Goal: Transaction & Acquisition: Purchase product/service

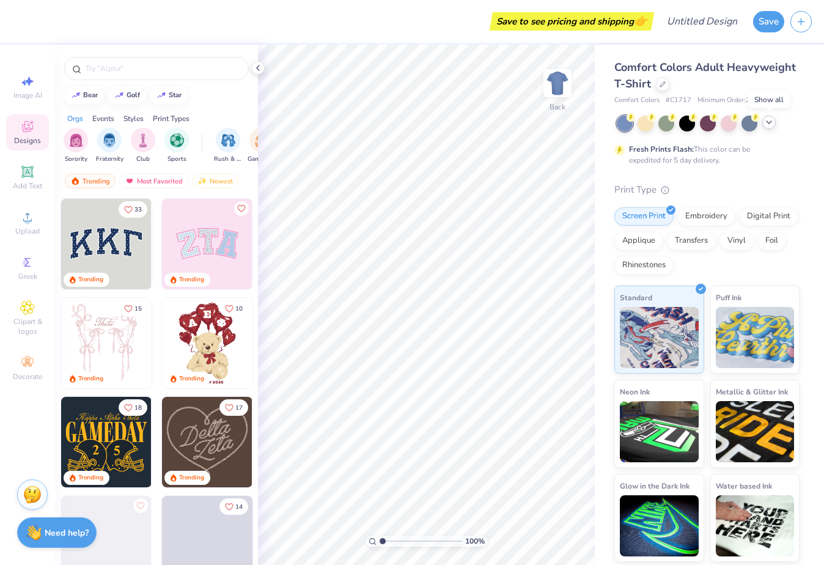
click at [770, 122] on polyline at bounding box center [769, 122] width 5 height 2
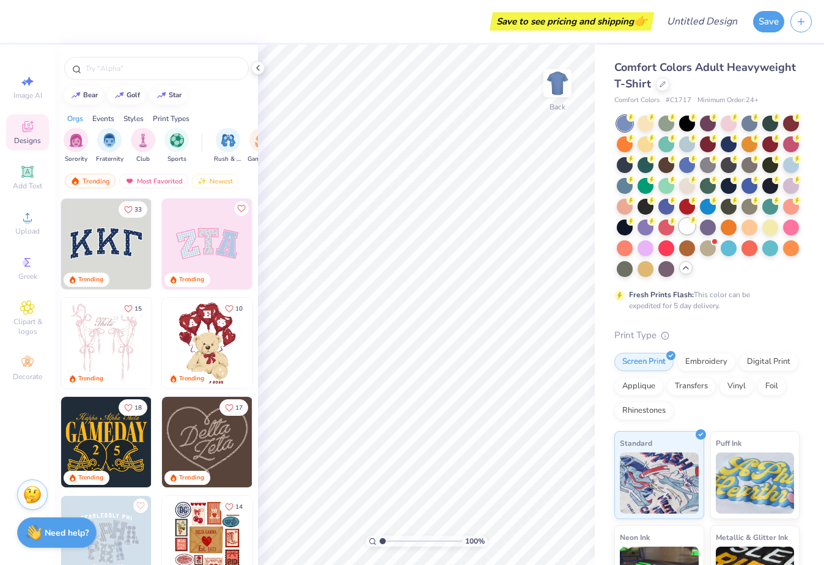
click at [686, 226] on div at bounding box center [687, 226] width 16 height 16
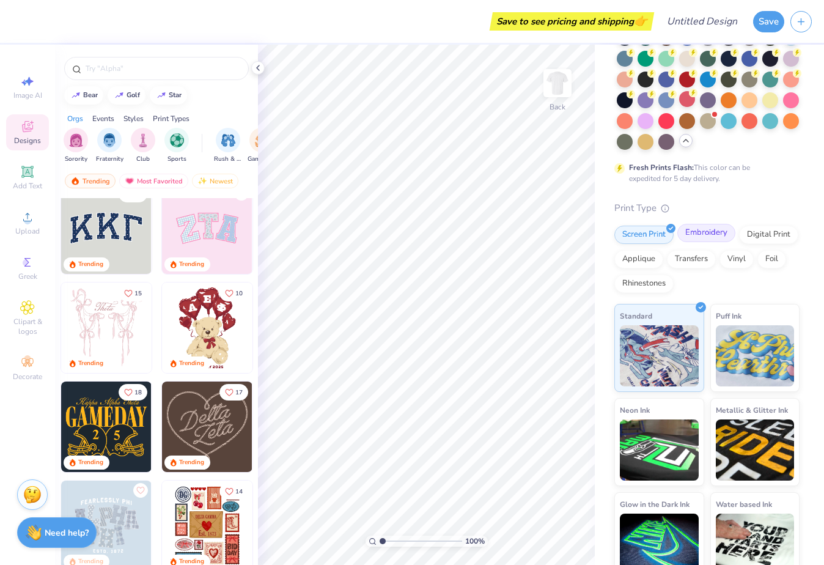
scroll to position [142, 0]
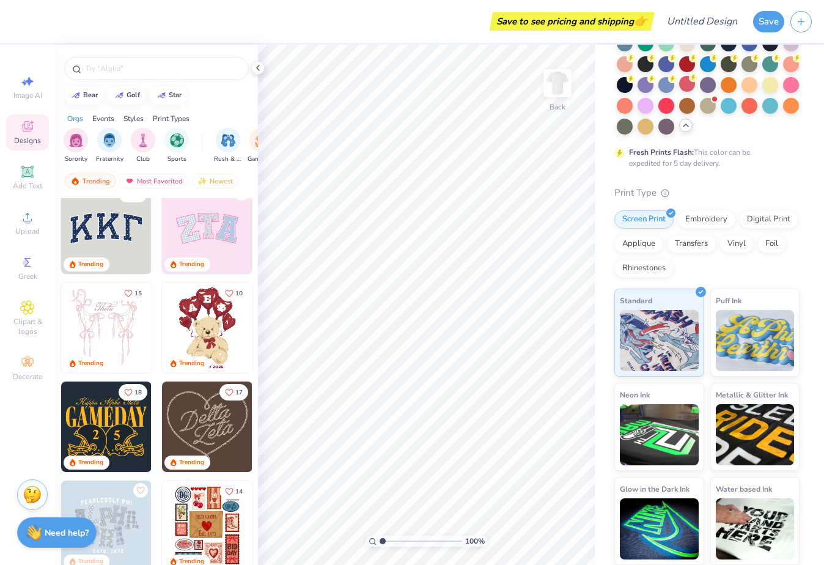
click at [763, 210] on div "Print Type Screen Print Embroidery Digital Print Applique Transfers Vinyl Foil …" at bounding box center [706, 376] width 185 height 380
click at [757, 216] on div "Digital Print" at bounding box center [768, 217] width 59 height 18
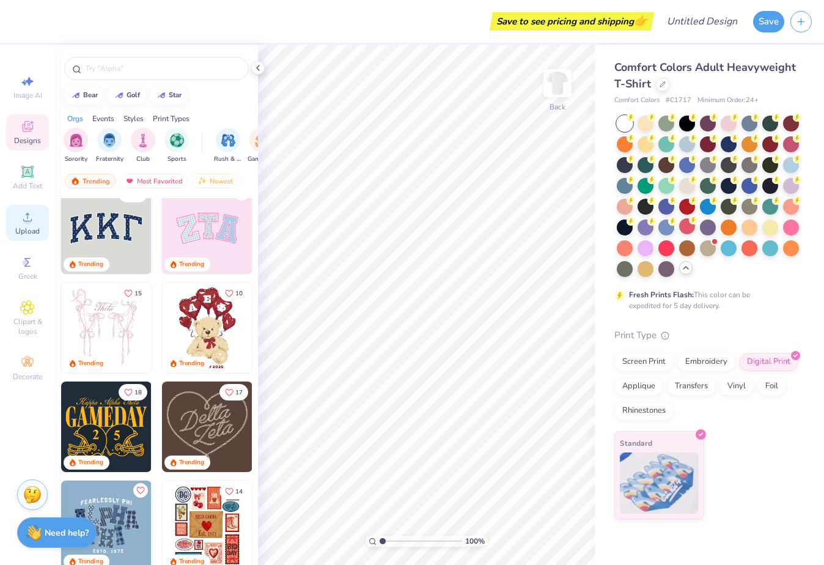
click at [24, 224] on div "Upload" at bounding box center [27, 223] width 43 height 36
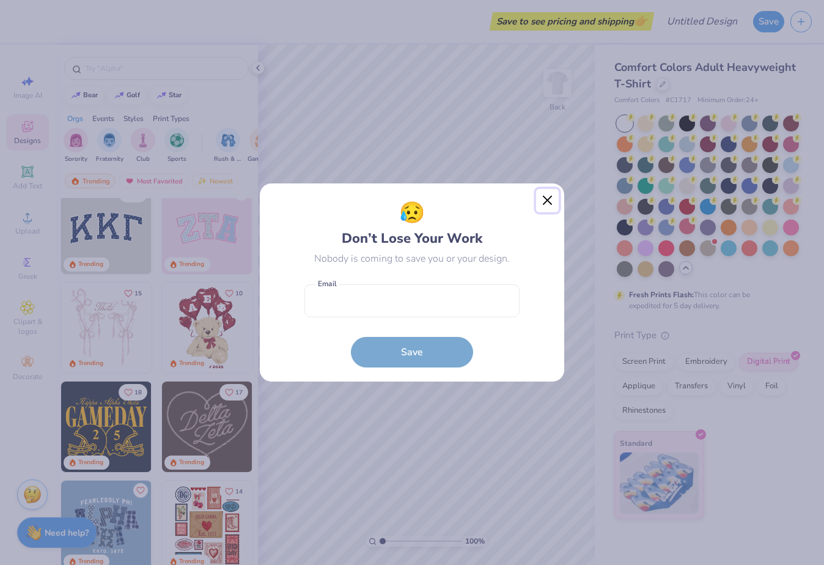
click at [544, 197] on button "Close" at bounding box center [547, 200] width 23 height 23
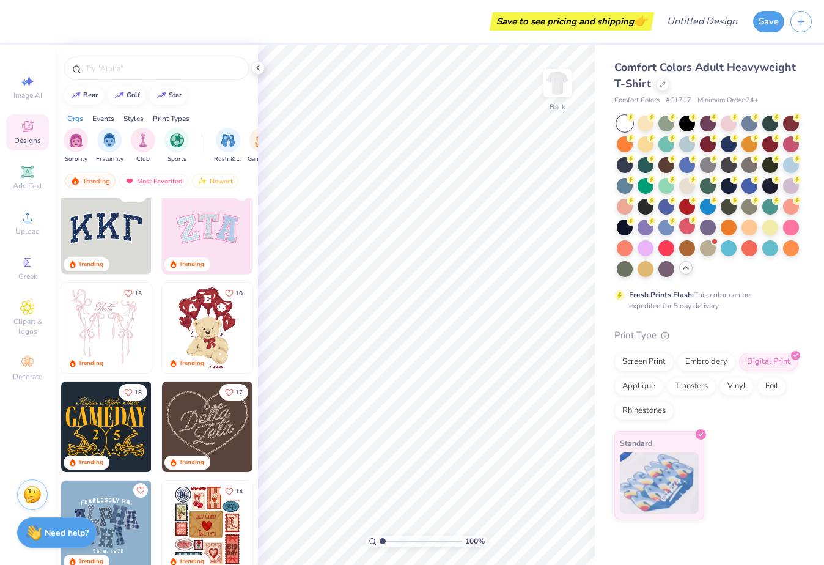
click at [130, 55] on div at bounding box center [156, 66] width 203 height 42
click at [130, 56] on div at bounding box center [156, 66] width 203 height 42
click at [128, 61] on div at bounding box center [156, 68] width 185 height 23
click at [120, 68] on input "text" at bounding box center [162, 68] width 156 height 12
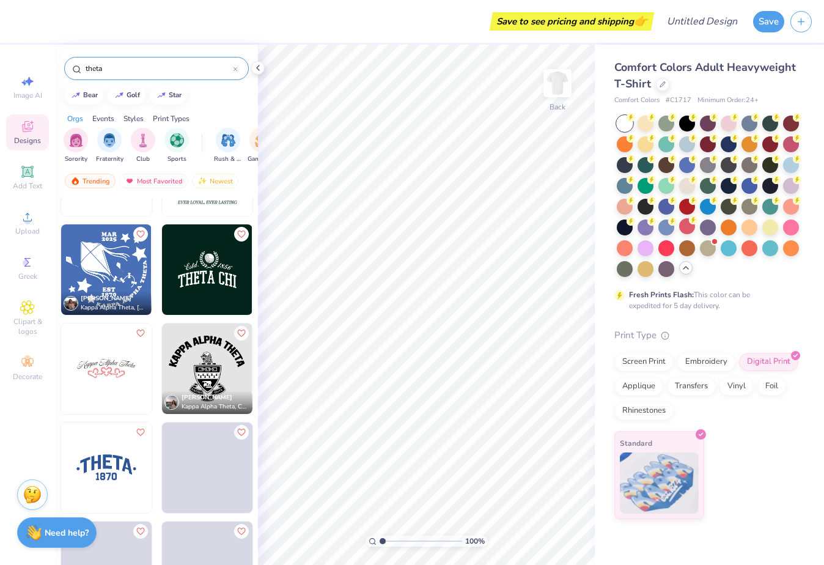
scroll to position [580, 0]
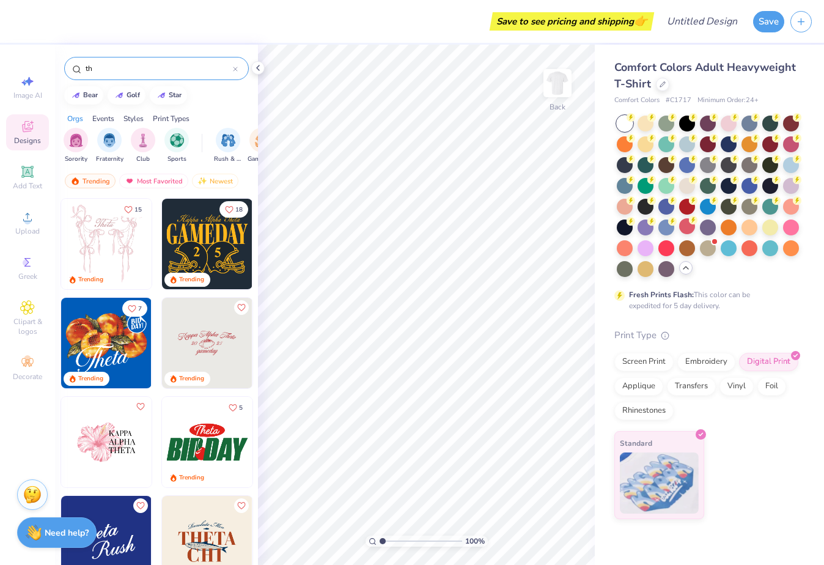
type input "t"
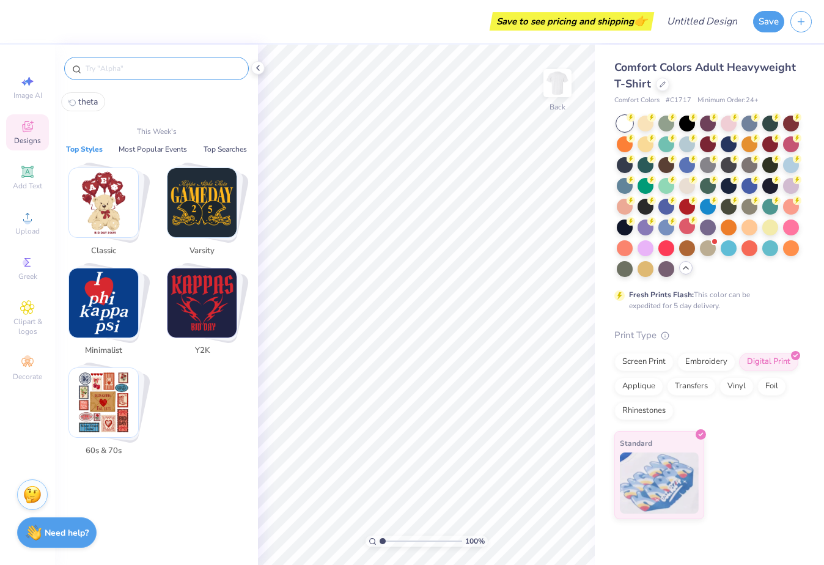
click at [105, 294] on img "Stack Card Button Minimalist" at bounding box center [103, 302] width 69 height 69
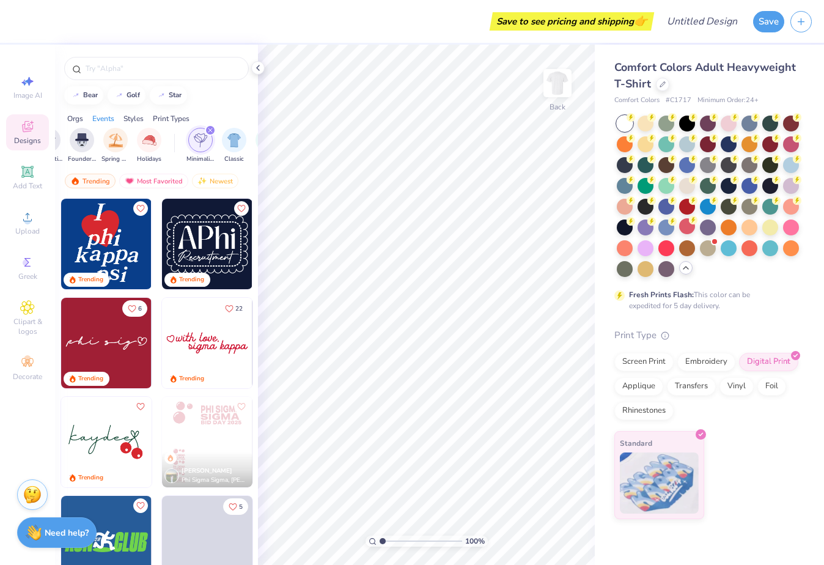
scroll to position [0, 641]
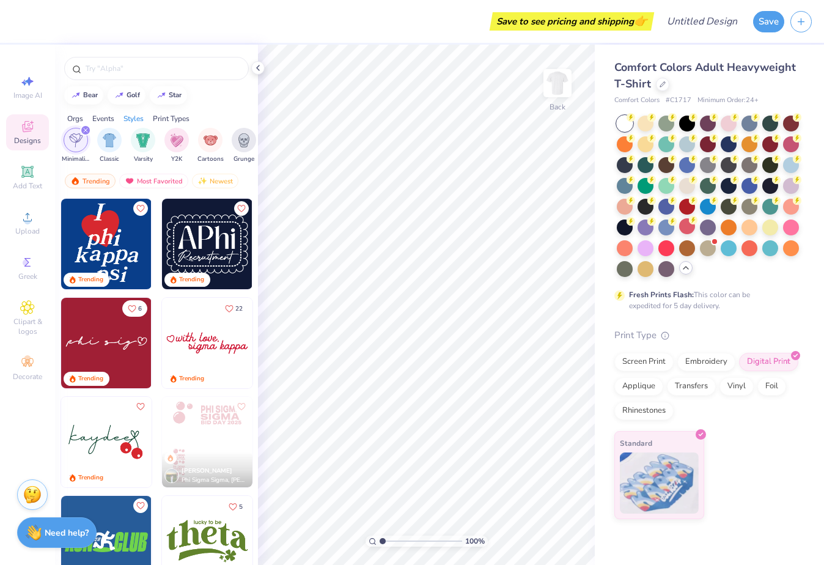
click at [87, 130] on icon "filter for Minimalist" at bounding box center [85, 130] width 5 height 5
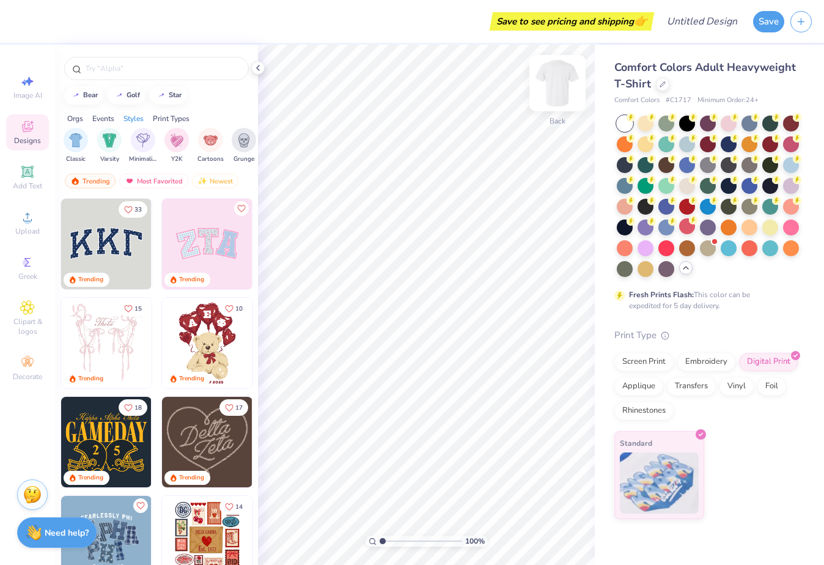
click at [554, 85] on img at bounding box center [557, 83] width 49 height 49
